Goal: Task Accomplishment & Management: Use online tool/utility

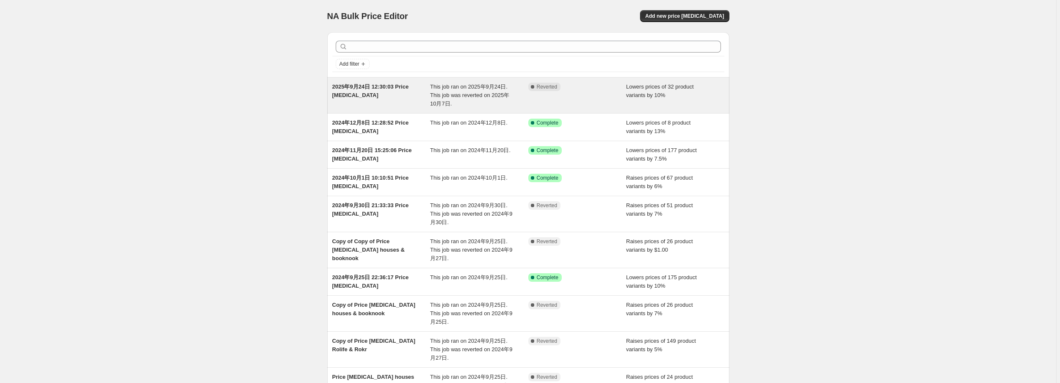
click at [597, 93] on div "Complete Reverted" at bounding box center [577, 95] width 98 height 25
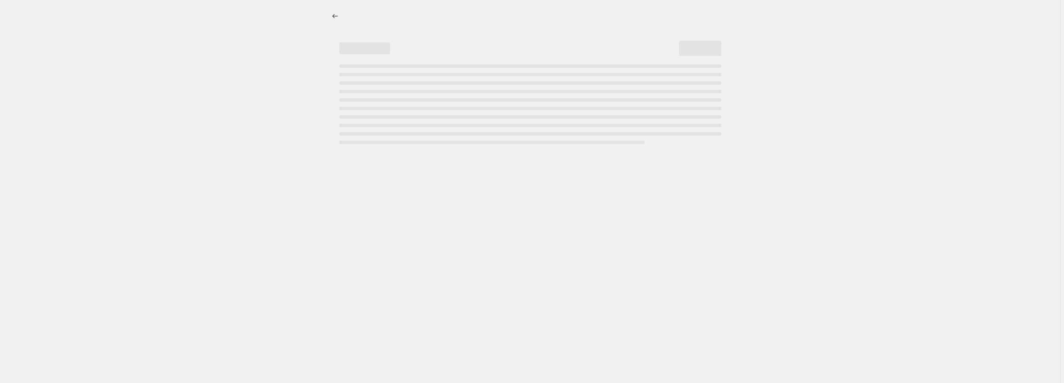
select select "percentage"
select select "no_change"
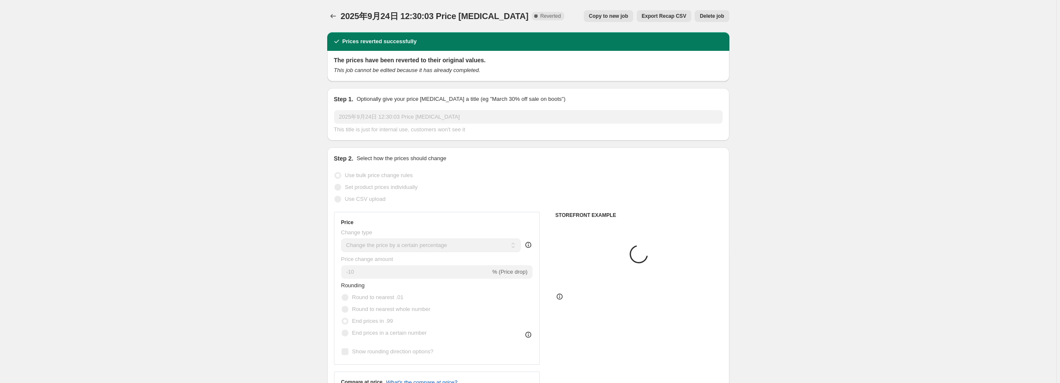
select select "vendor"
click at [609, 17] on span "Copy to new job" at bounding box center [608, 16] width 39 height 7
select select "percentage"
select select "no_change"
select select "vendor"
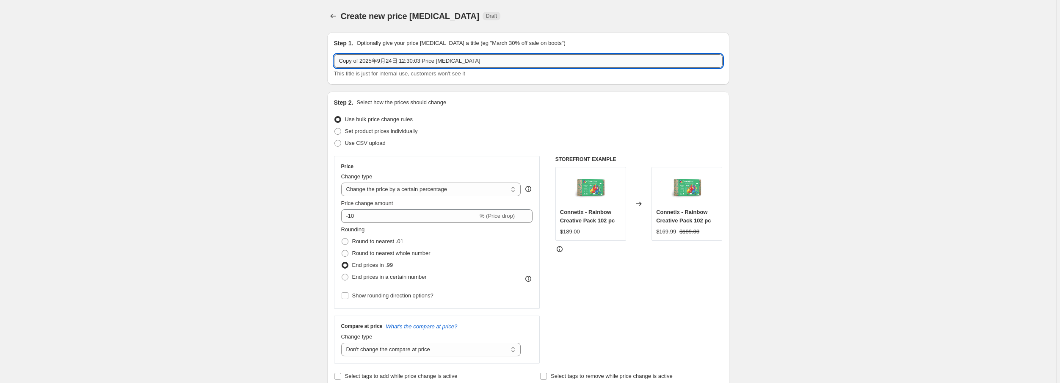
drag, startPoint x: 362, startPoint y: 59, endPoint x: 341, endPoint y: 56, distance: 21.0
click at [341, 56] on input "Copy of 2025年9月24日 12:30:03 Price change job" at bounding box center [528, 61] width 389 height 14
drag, startPoint x: 379, startPoint y: 58, endPoint x: 337, endPoint y: 54, distance: 42.5
click at [337, 54] on input "2025年9月24日 12:30:03 Price change job" at bounding box center [528, 61] width 389 height 14
drag, startPoint x: 376, startPoint y: 58, endPoint x: 407, endPoint y: 62, distance: 31.9
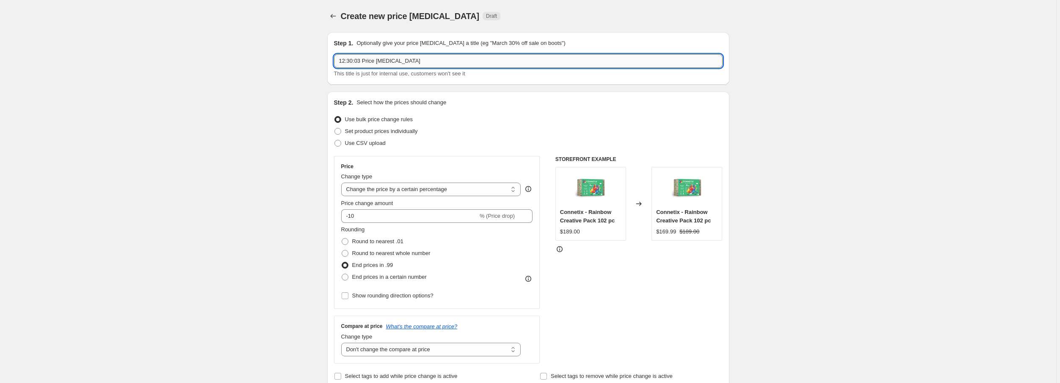
click at [407, 62] on input "12:30:03 Price change job" at bounding box center [528, 61] width 389 height 14
click at [408, 62] on input "12:30:03 Price change job" at bounding box center [528, 61] width 389 height 14
type input "12:30:03 Price change job 20%"
click at [449, 187] on select "Change the price to a certain amount Change the price by a certain amount Chang…" at bounding box center [431, 189] width 180 height 14
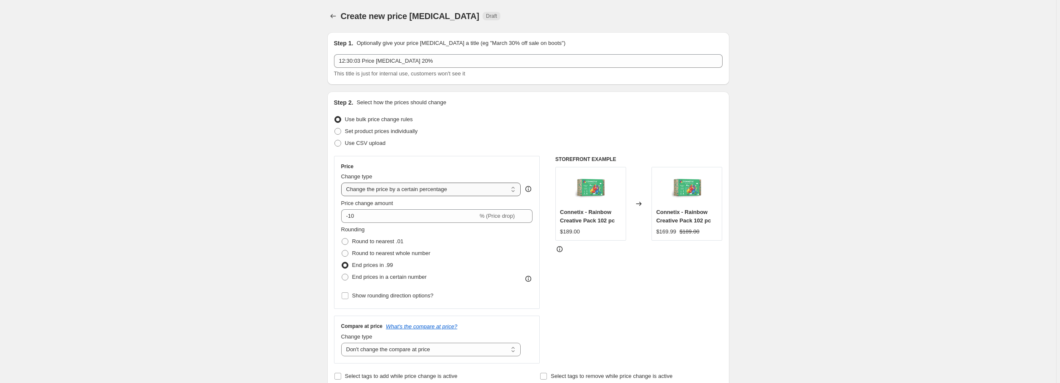
click at [449, 187] on select "Change the price to a certain amount Change the price by a certain amount Chang…" at bounding box center [431, 189] width 180 height 14
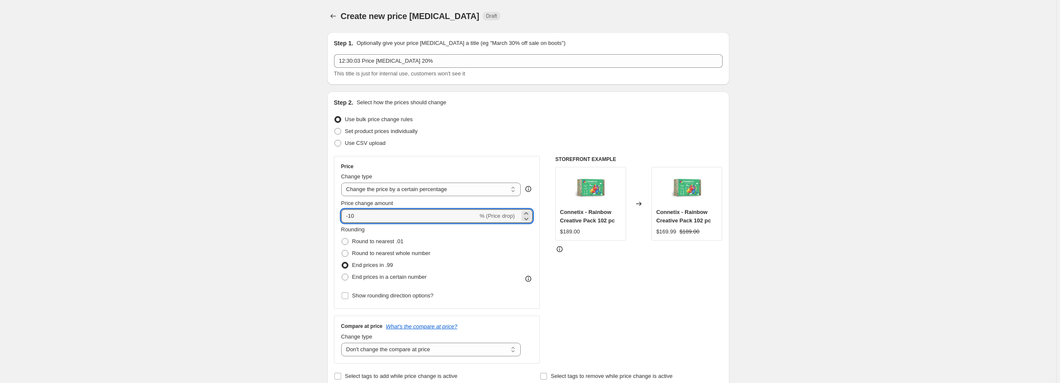
drag, startPoint x: 370, startPoint y: 214, endPoint x: 308, endPoint y: 212, distance: 61.8
type input "2"
type input "-20"
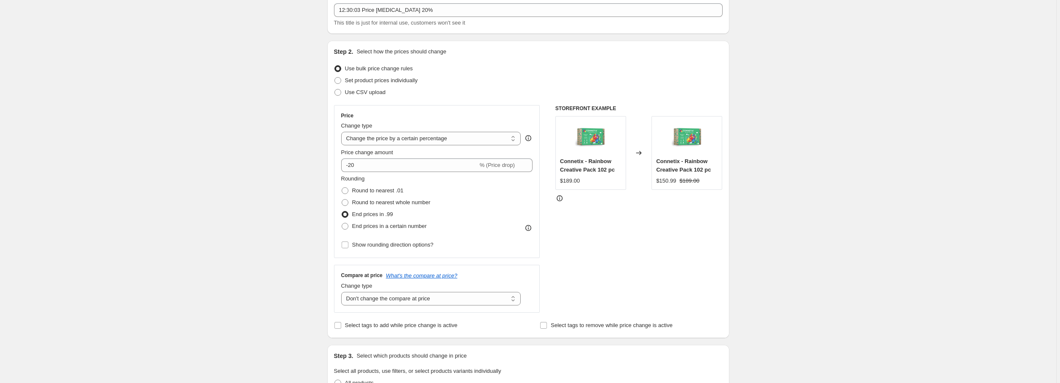
scroll to position [169, 0]
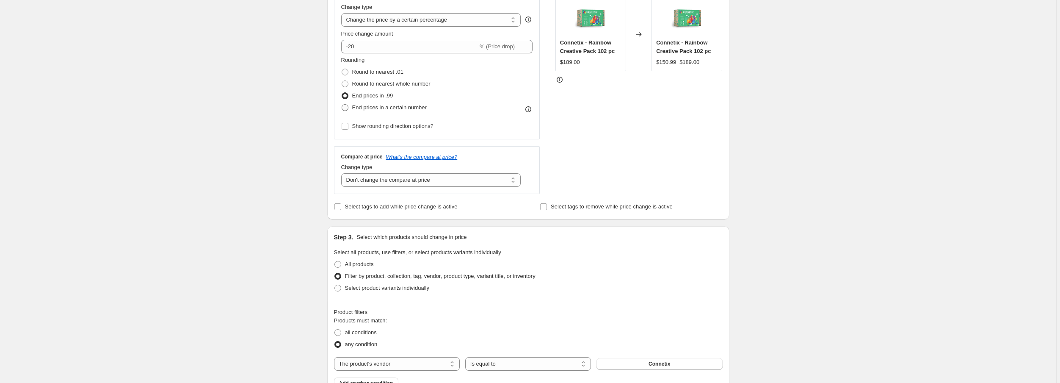
click at [400, 110] on span "End prices in a certain number" at bounding box center [389, 107] width 75 height 6
click at [342, 105] on input "End prices in a certain number" at bounding box center [342, 104] width 0 height 0
radio input "true"
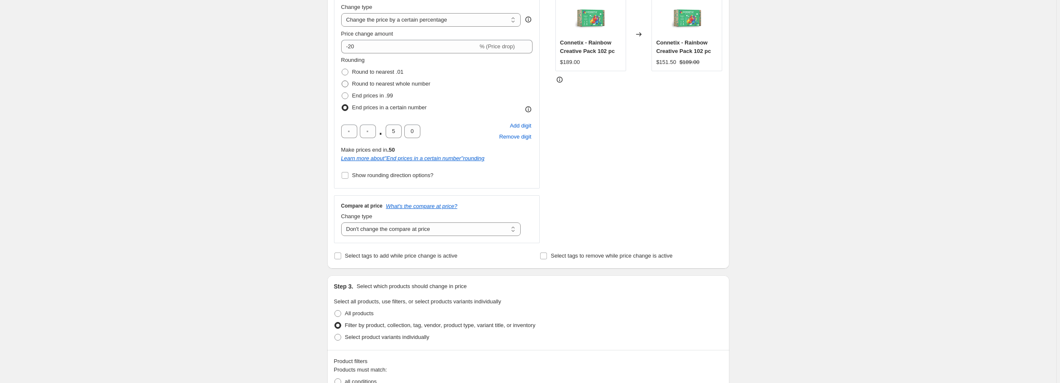
click at [395, 85] on span "Round to nearest whole number" at bounding box center [391, 83] width 78 height 6
click at [342, 81] on input "Round to nearest whole number" at bounding box center [342, 80] width 0 height 0
radio input "true"
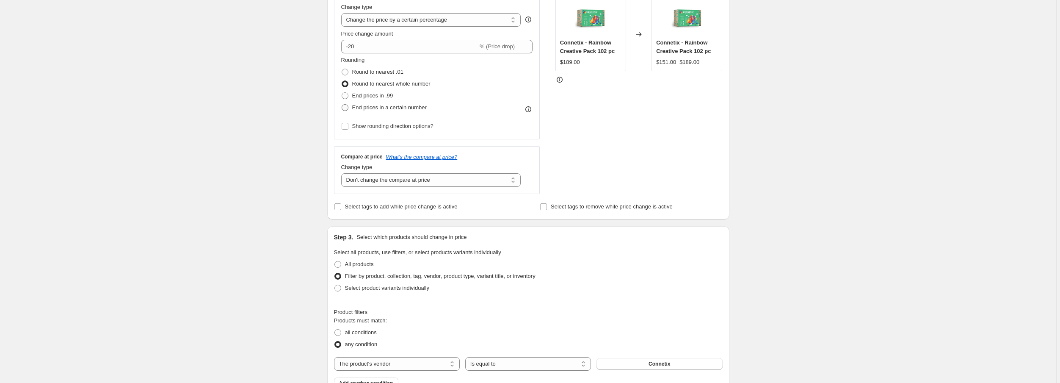
click at [401, 108] on span "End prices in a certain number" at bounding box center [389, 107] width 75 height 6
click at [342, 105] on input "End prices in a certain number" at bounding box center [342, 104] width 0 height 0
radio input "true"
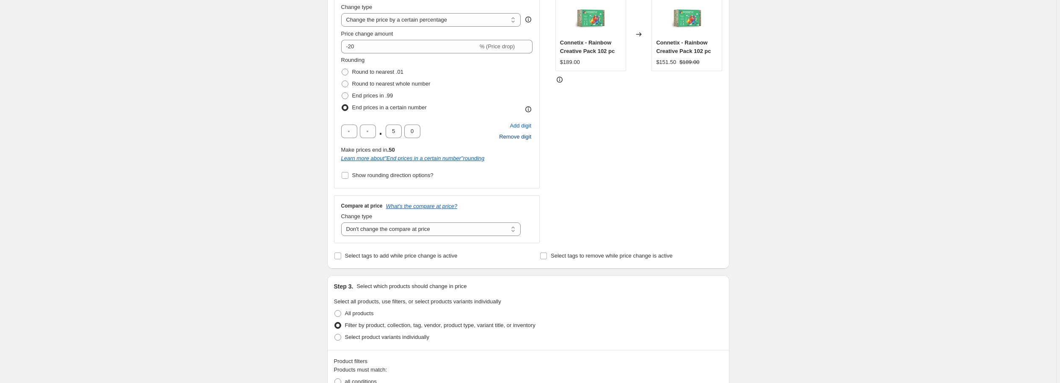
click at [519, 138] on span "Remove digit" at bounding box center [515, 137] width 32 height 8
click at [518, 127] on span "Add digit" at bounding box center [521, 126] width 22 height 8
click at [369, 86] on span "Round to nearest whole number" at bounding box center [391, 83] width 78 height 6
click at [342, 81] on input "Round to nearest whole number" at bounding box center [342, 80] width 0 height 0
radio input "true"
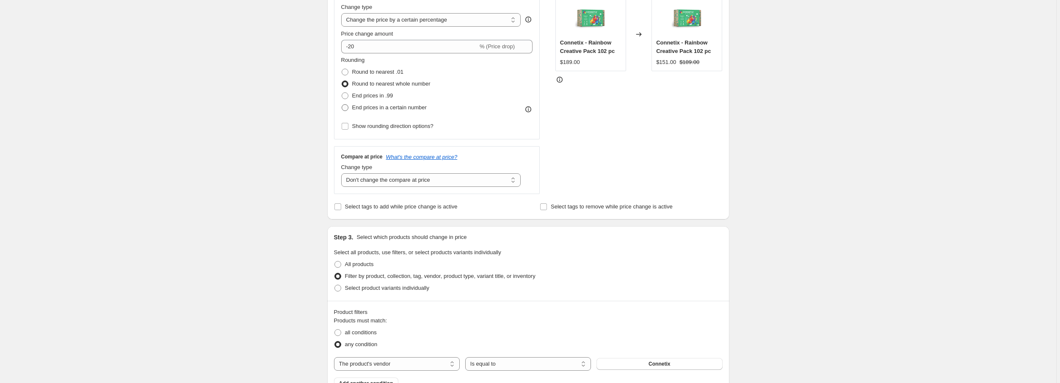
click at [376, 106] on span "End prices in a certain number" at bounding box center [389, 107] width 75 height 6
click at [342, 105] on input "End prices in a certain number" at bounding box center [342, 104] width 0 height 0
radio input "true"
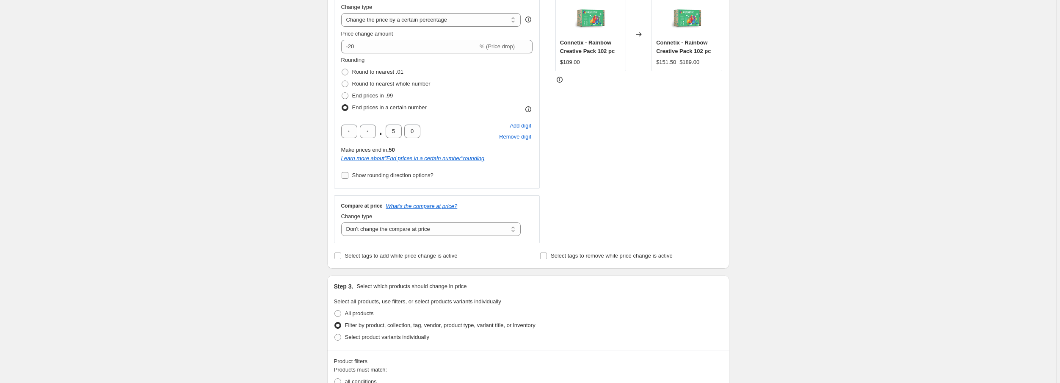
click at [386, 176] on span "Show rounding direction options?" at bounding box center [392, 175] width 81 height 6
click at [348, 176] on input "Show rounding direction options?" at bounding box center [345, 175] width 7 height 7
checkbox input "true"
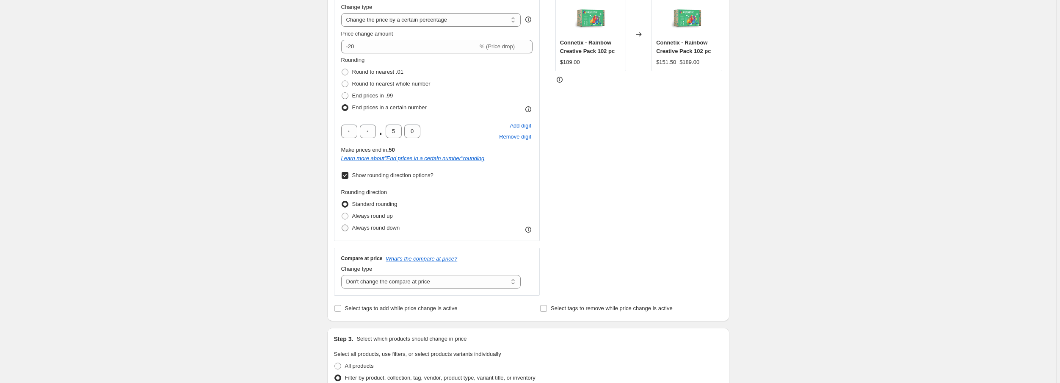
click at [396, 229] on span "Always round down" at bounding box center [376, 227] width 48 height 6
click at [342, 225] on input "Always round down" at bounding box center [342, 224] width 0 height 0
radio input "true"
click at [388, 85] on span "Round to nearest whole number" at bounding box center [391, 83] width 78 height 6
click at [342, 81] on input "Round to nearest whole number" at bounding box center [342, 80] width 0 height 0
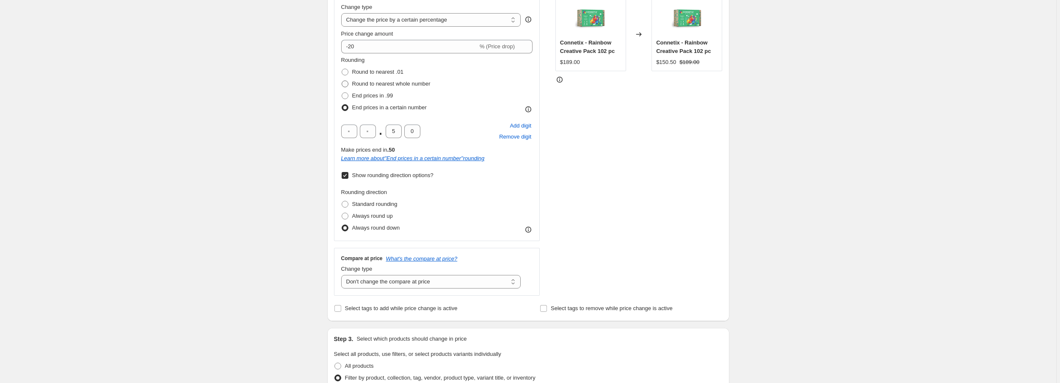
radio input "true"
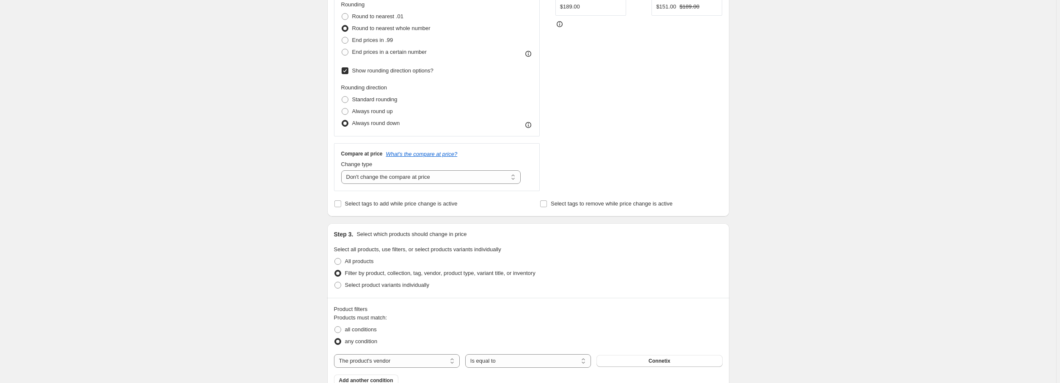
scroll to position [237, 0]
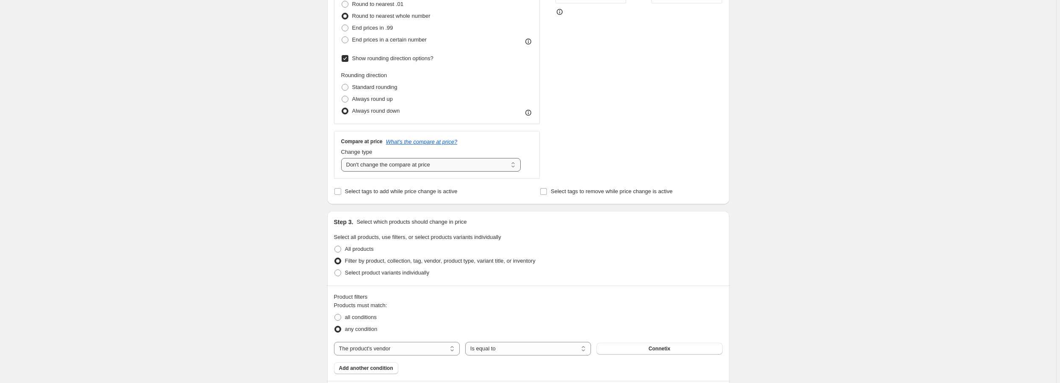
click at [411, 169] on select "Change the compare at price to the current price (sale) Change the compare at p…" at bounding box center [431, 165] width 180 height 14
select select "ep"
click at [343, 158] on select "Change the compare at price to the current price (sale) Change the compare at p…" at bounding box center [431, 165] width 180 height 14
click at [440, 169] on select "Change the compare at price to the current price (sale) Change the compare at p…" at bounding box center [431, 165] width 180 height 14
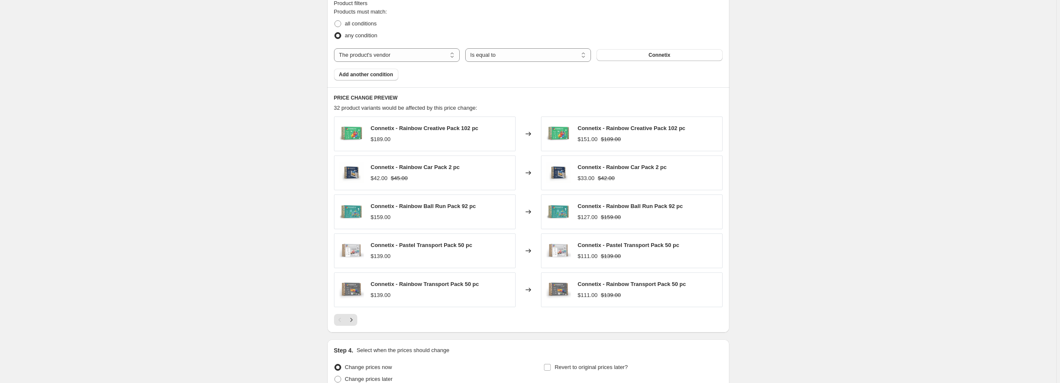
scroll to position [611, 0]
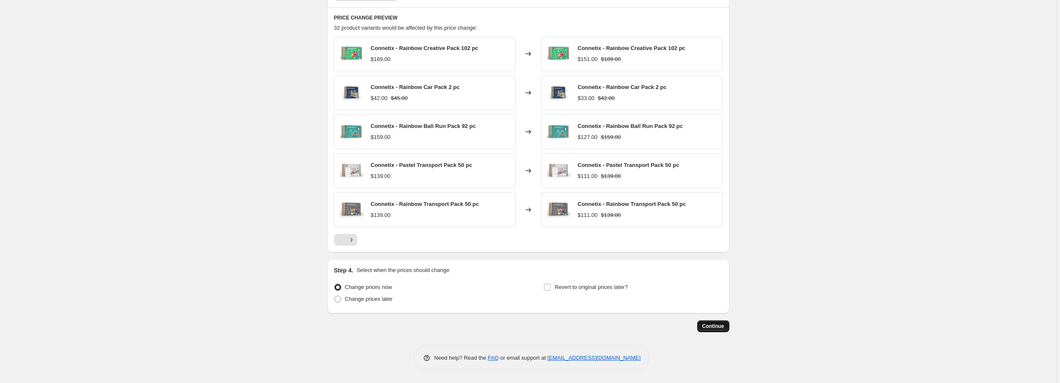
click at [715, 325] on span "Continue" at bounding box center [713, 326] width 22 height 7
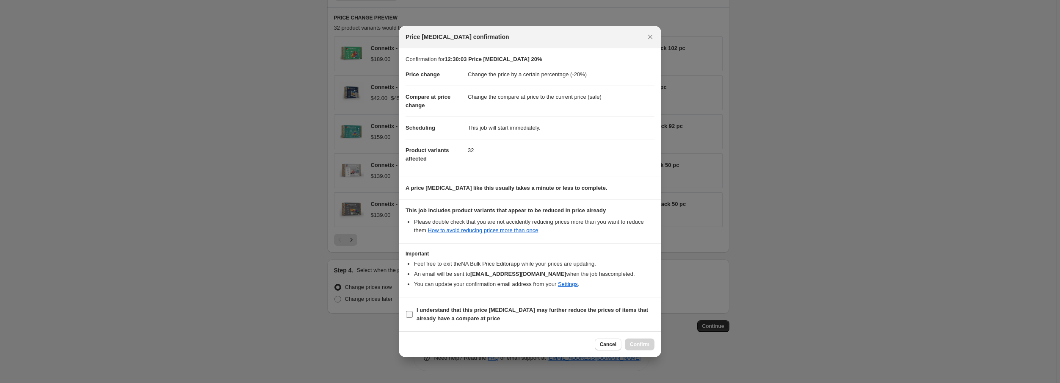
drag, startPoint x: 434, startPoint y: 313, endPoint x: 442, endPoint y: 313, distance: 8.5
click at [434, 313] on span "I understand that this price change job may further reduce the prices of items …" at bounding box center [536, 314] width 238 height 17
click at [413, 313] on input "I understand that this price change job may further reduce the prices of items …" at bounding box center [409, 314] width 7 height 7
checkbox input "true"
click at [635, 346] on span "Confirm" at bounding box center [639, 344] width 19 height 7
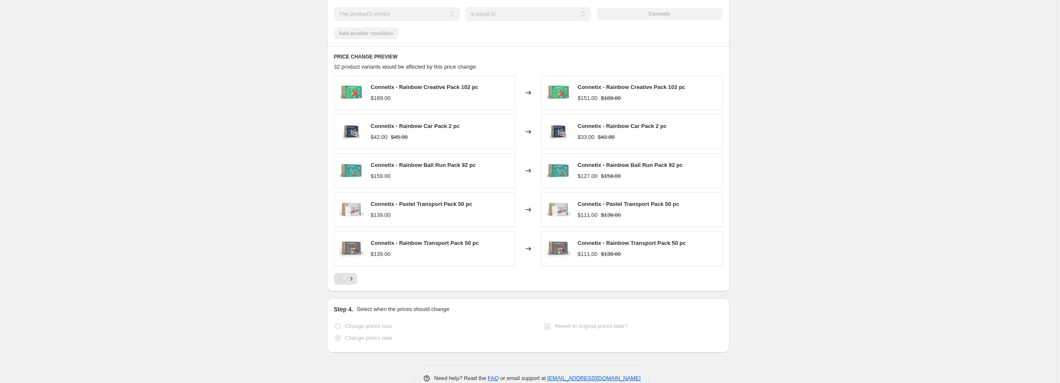
scroll to position [633, 0]
select select "percentage"
select select "vendor"
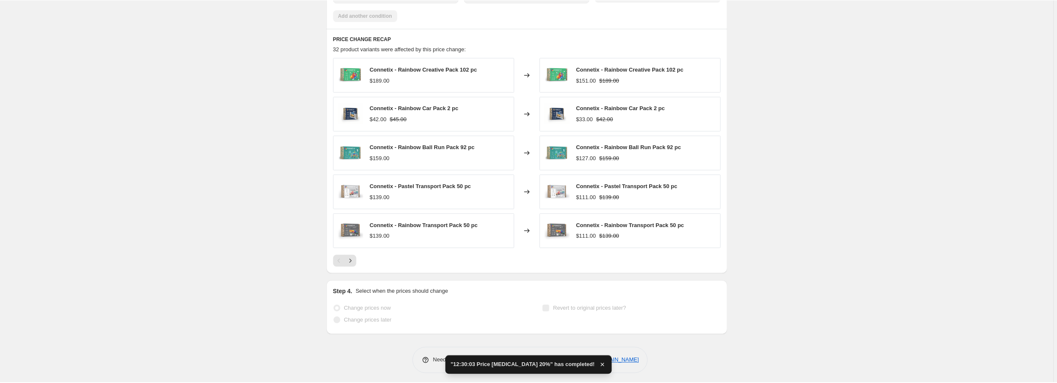
scroll to position [0, 0]
